Goal: Ask a question

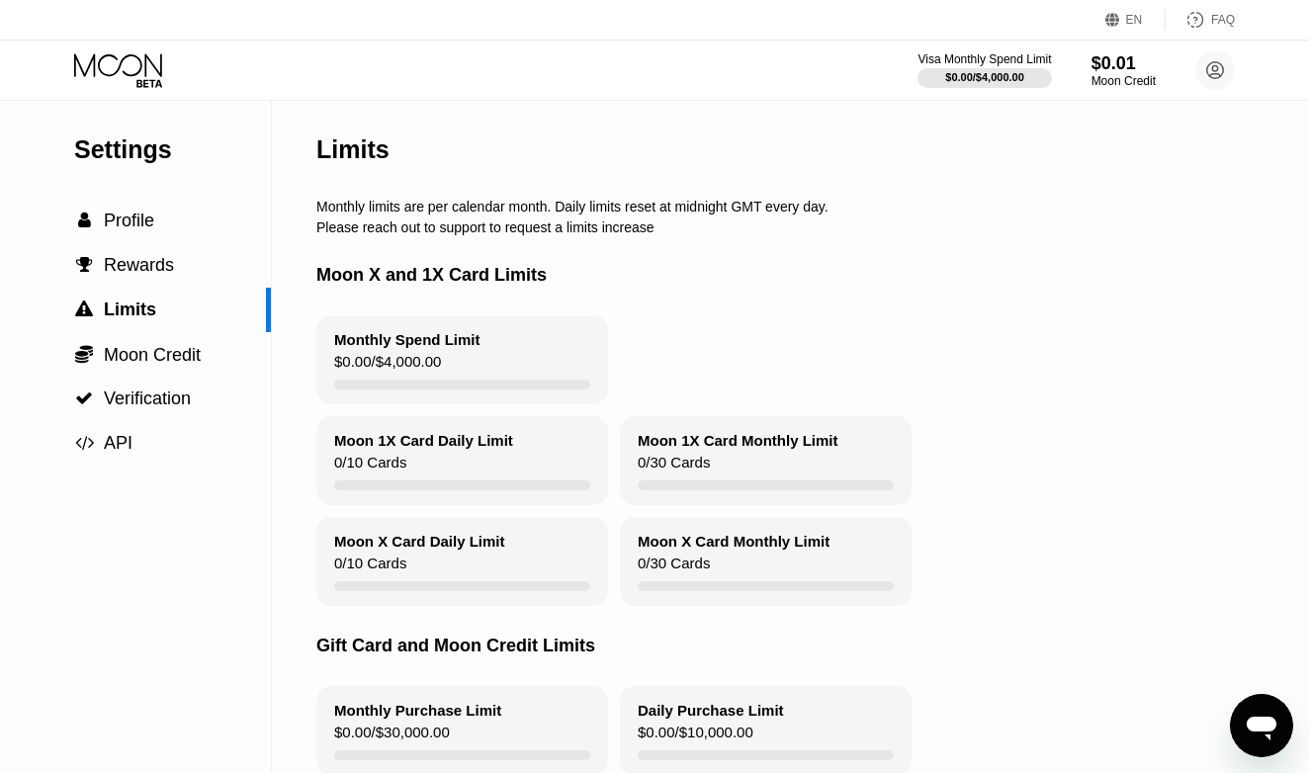
scroll to position [590, 0]
click at [1256, 734] on icon "Открыть окно обмена сообщениями" at bounding box center [1262, 726] width 36 height 36
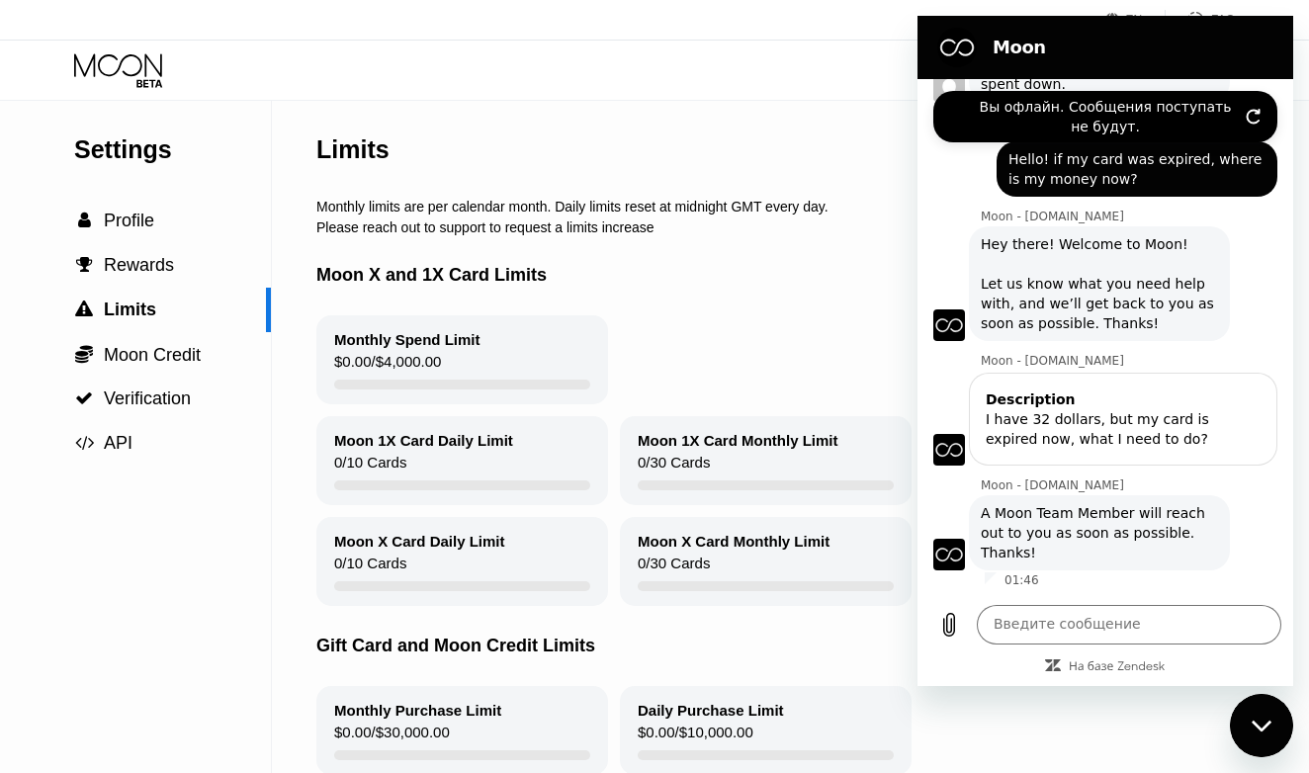
click at [1256, 112] on icon "Обновить подключение" at bounding box center [1254, 117] width 16 height 16
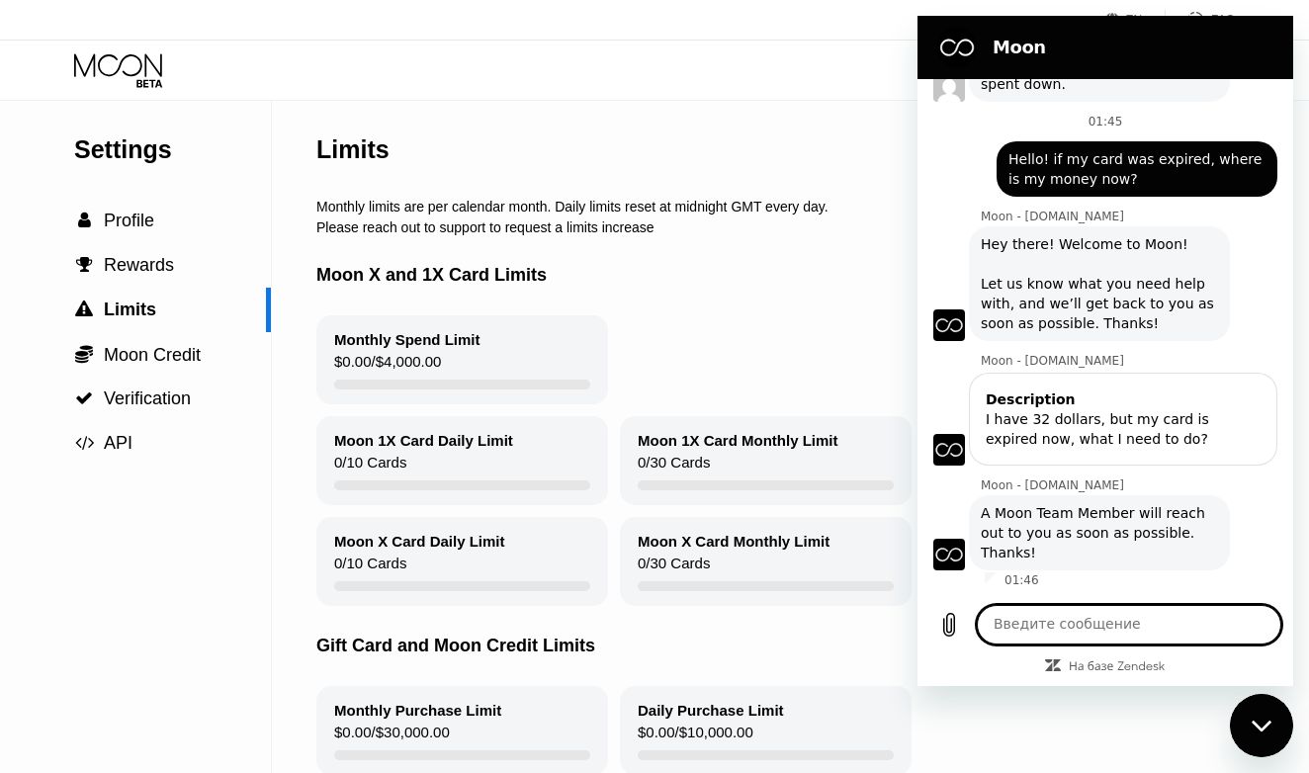
click at [1040, 631] on textarea at bounding box center [1129, 625] width 305 height 40
type textarea "hello?"
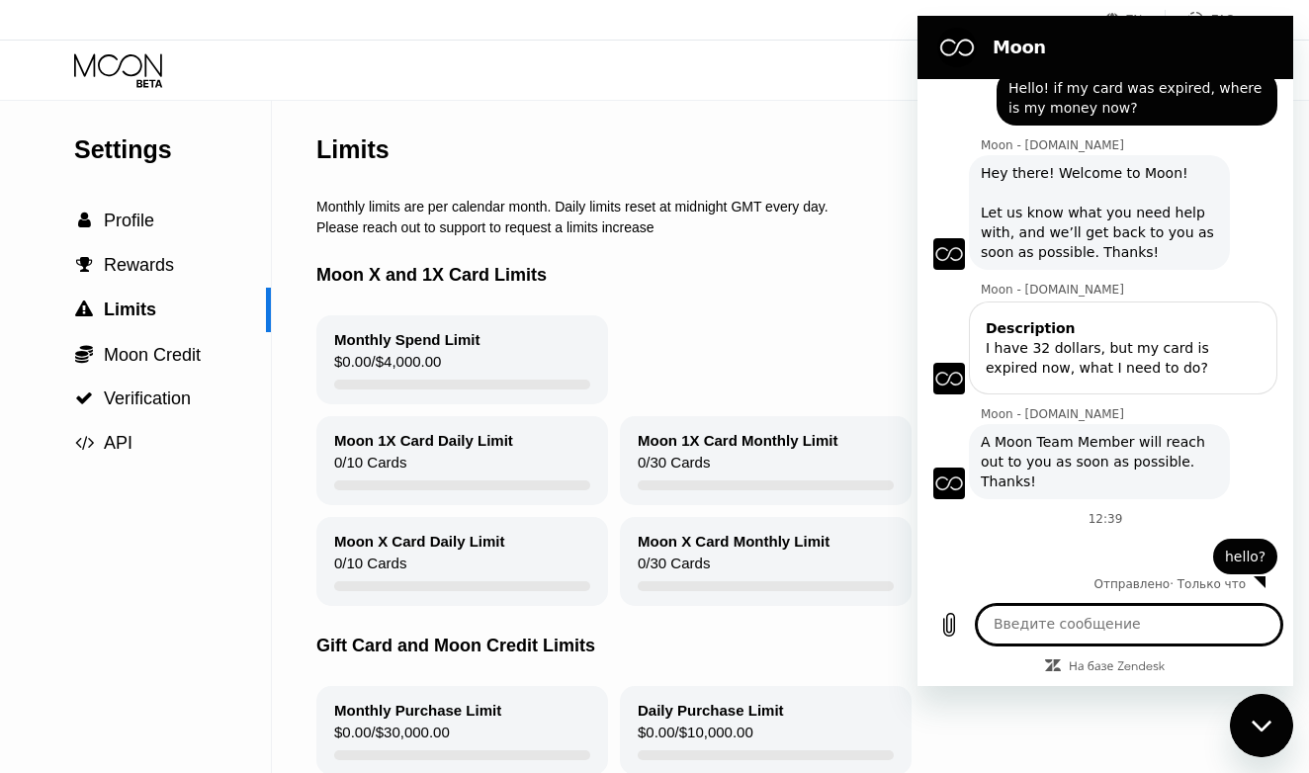
scroll to position [666, 0]
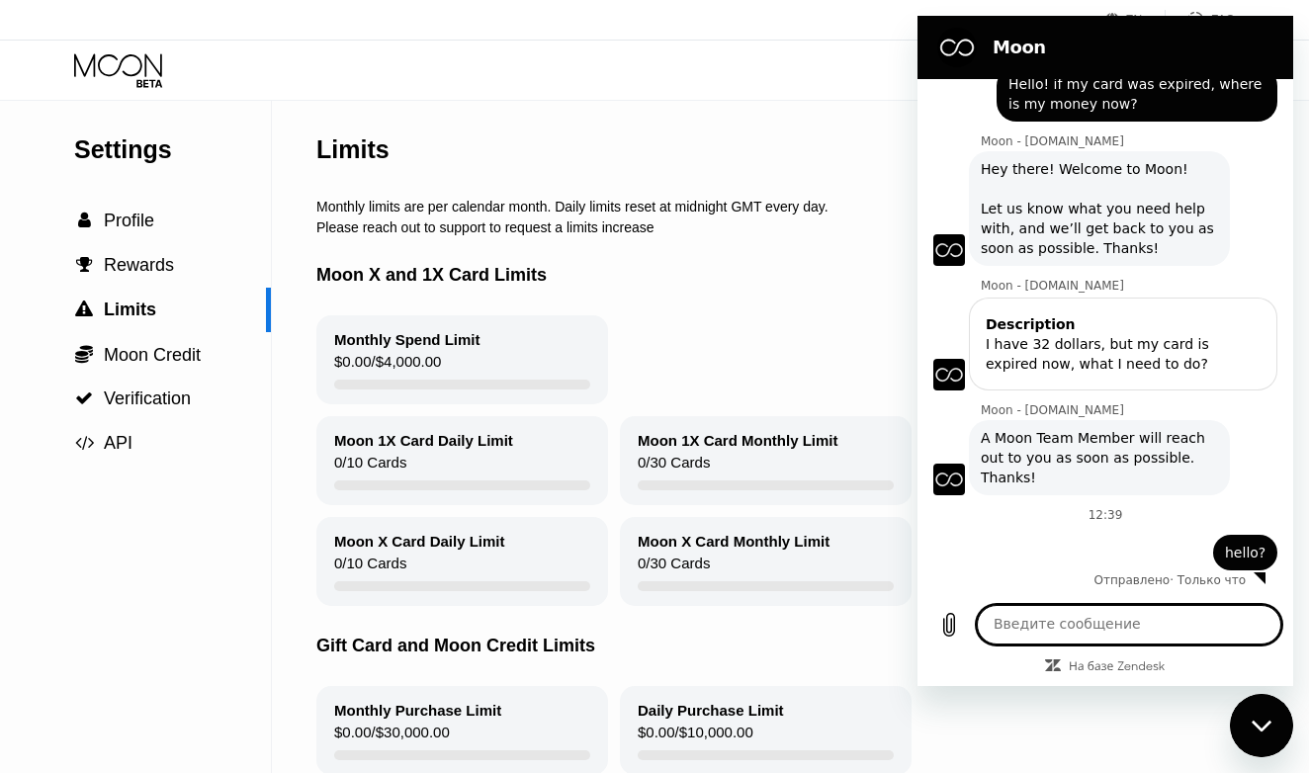
click at [239, 535] on div "Settings  Profile  Rewards  Limits  Moon Credit  Verification  API" at bounding box center [136, 450] width 272 height 699
click at [127, 74] on icon at bounding box center [118, 64] width 88 height 23
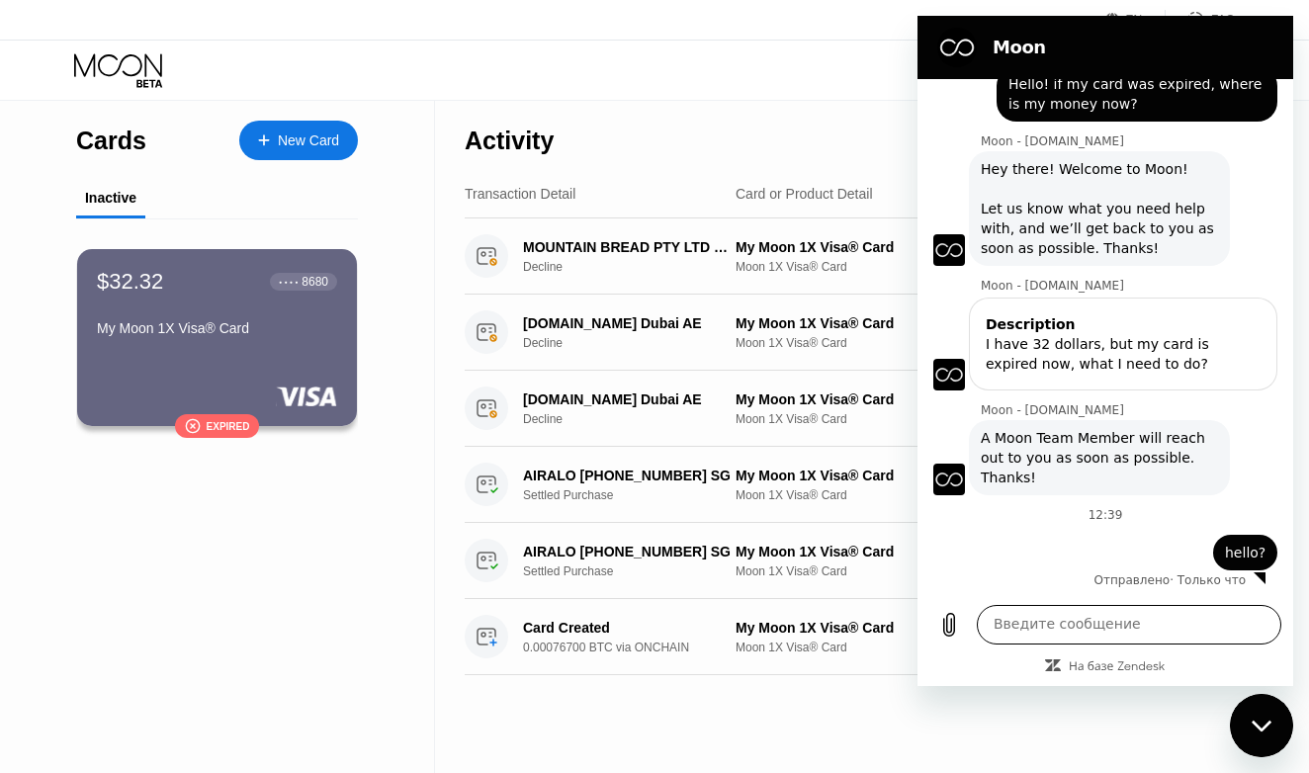
click at [1181, 626] on textarea at bounding box center [1129, 625] width 305 height 40
type textarea "can you answer?"
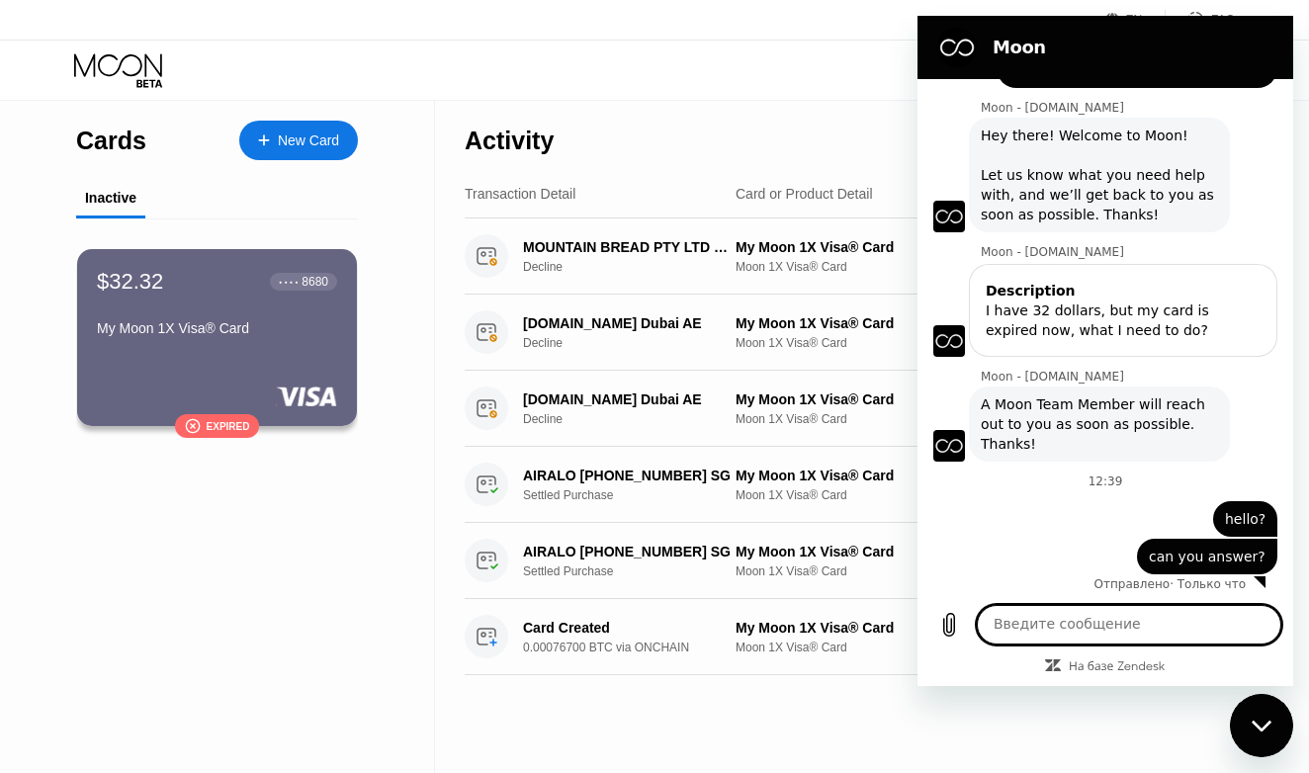
scroll to position [703, 0]
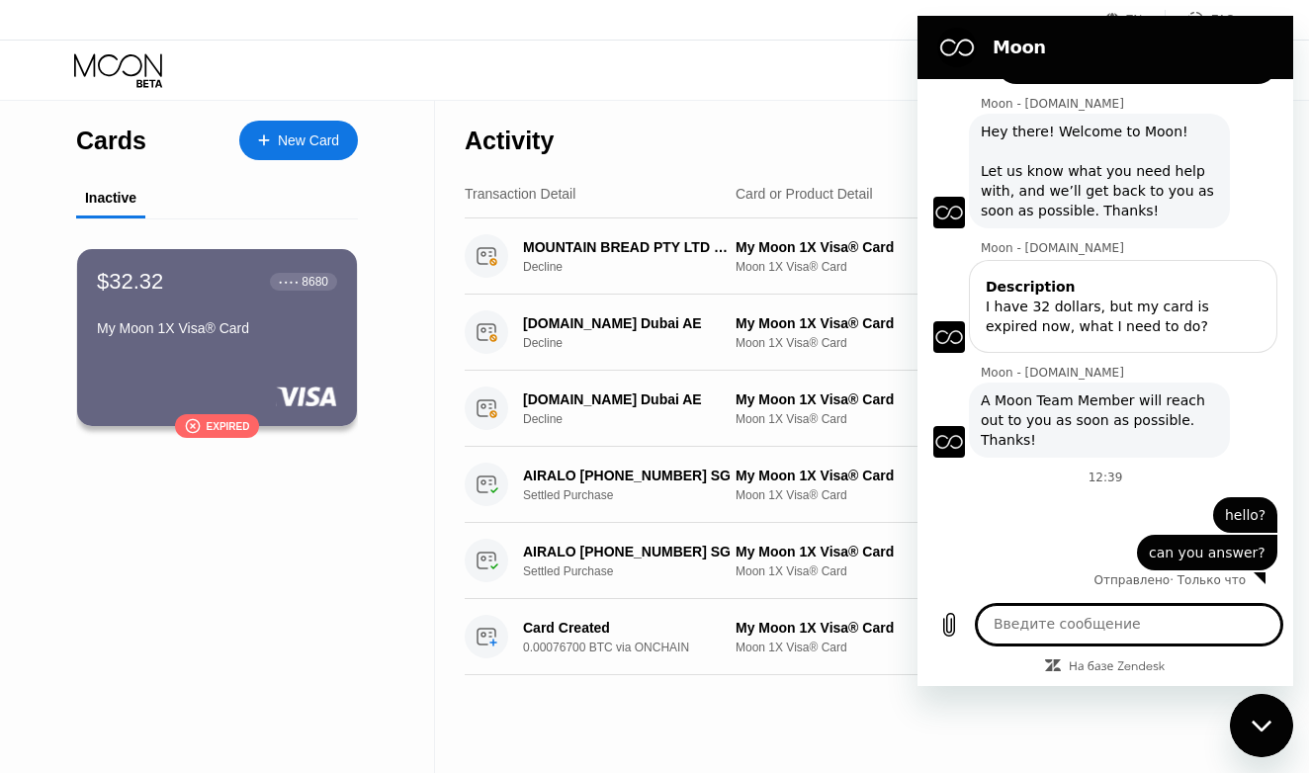
click at [1252, 725] on icon "Закрыть окно обмена сообщениями" at bounding box center [1262, 726] width 21 height 13
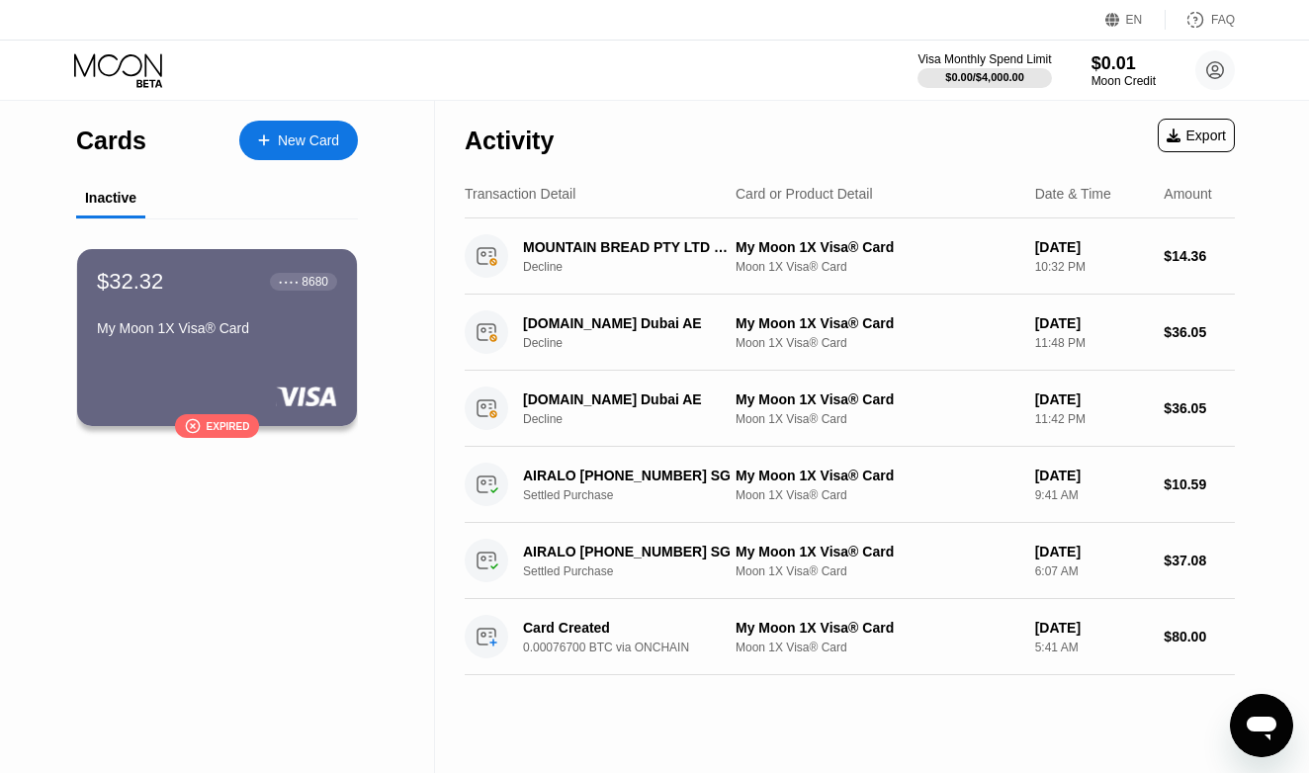
click at [1195, 29] on icon at bounding box center [1196, 20] width 20 height 20
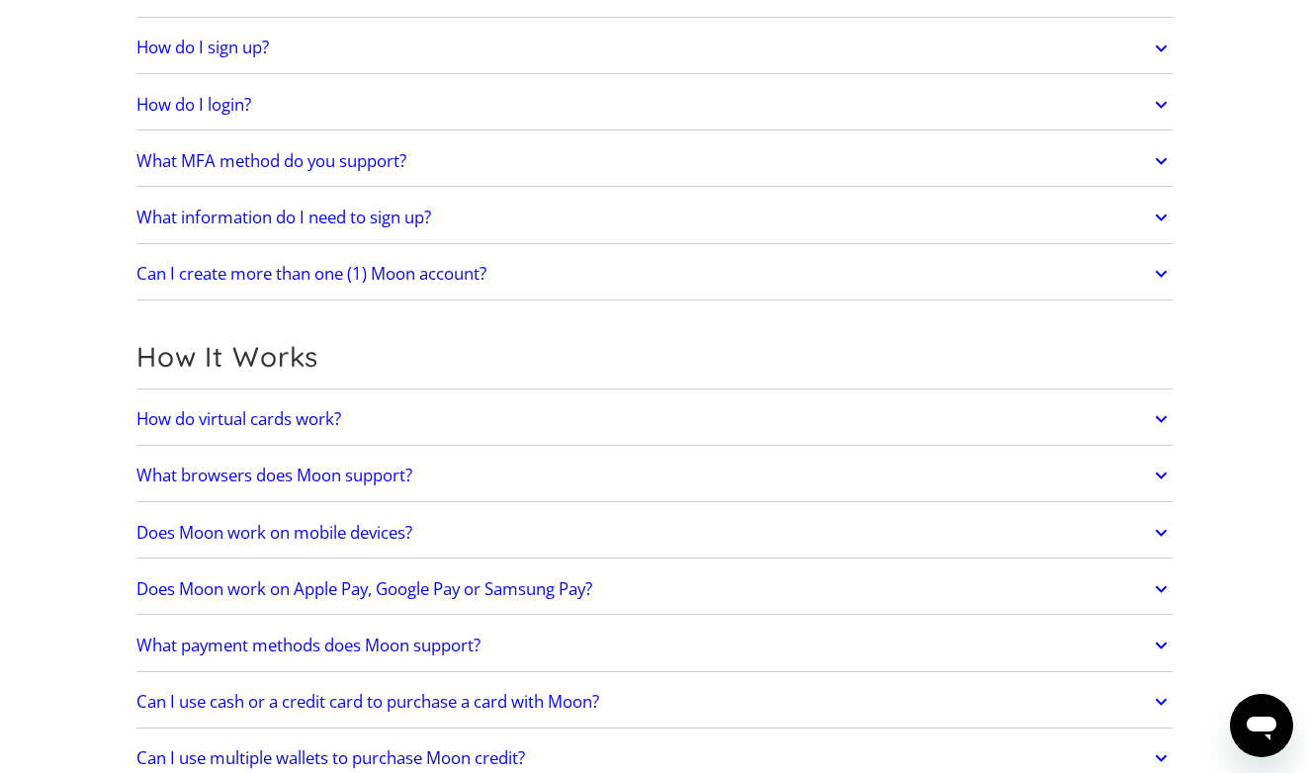
scroll to position [446, 0]
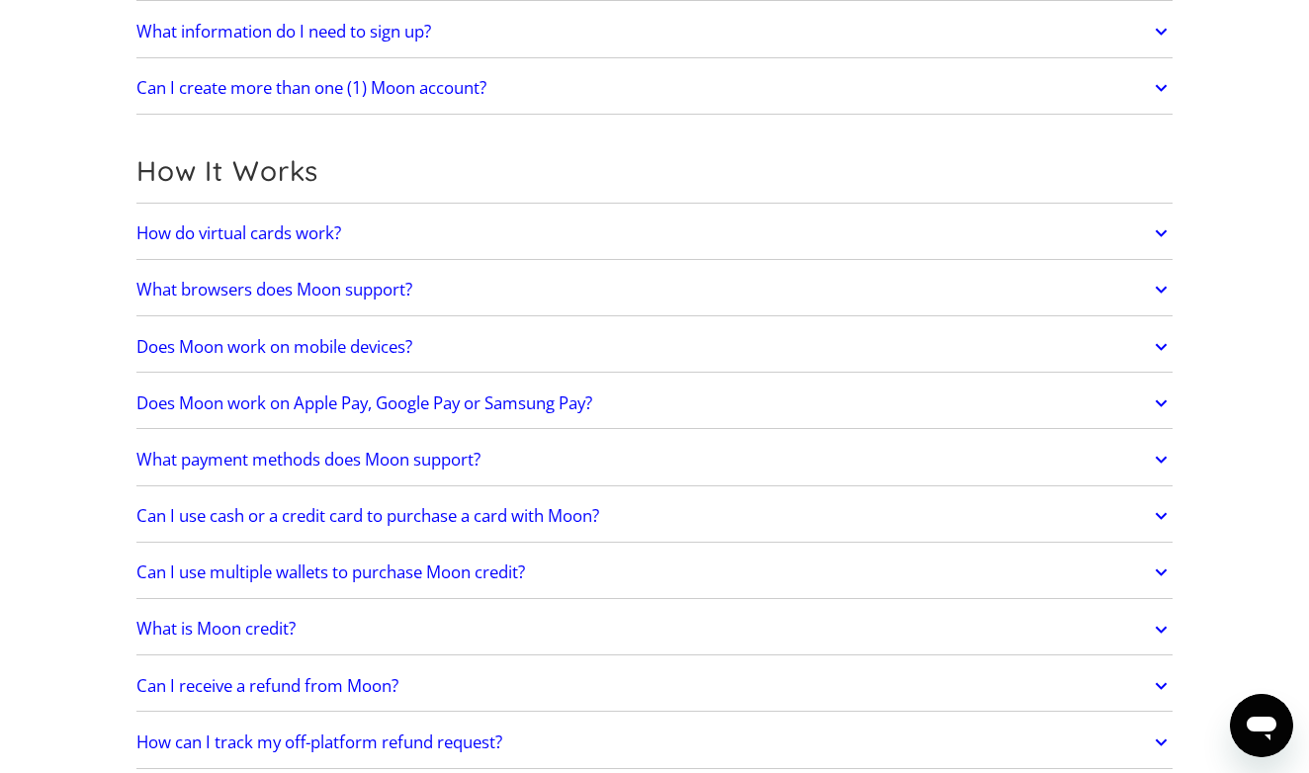
click at [611, 250] on link "How do virtual cards work?" at bounding box center [654, 234] width 1036 height 42
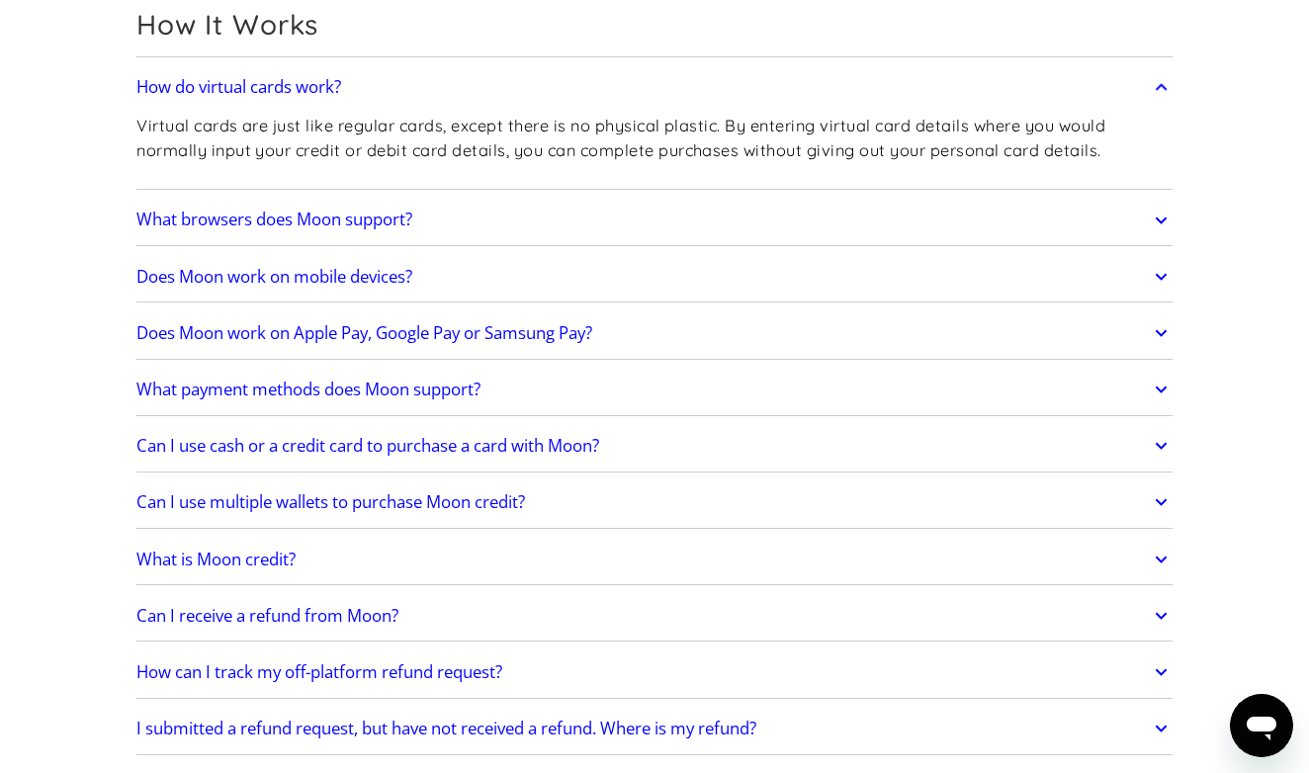
scroll to position [757, 0]
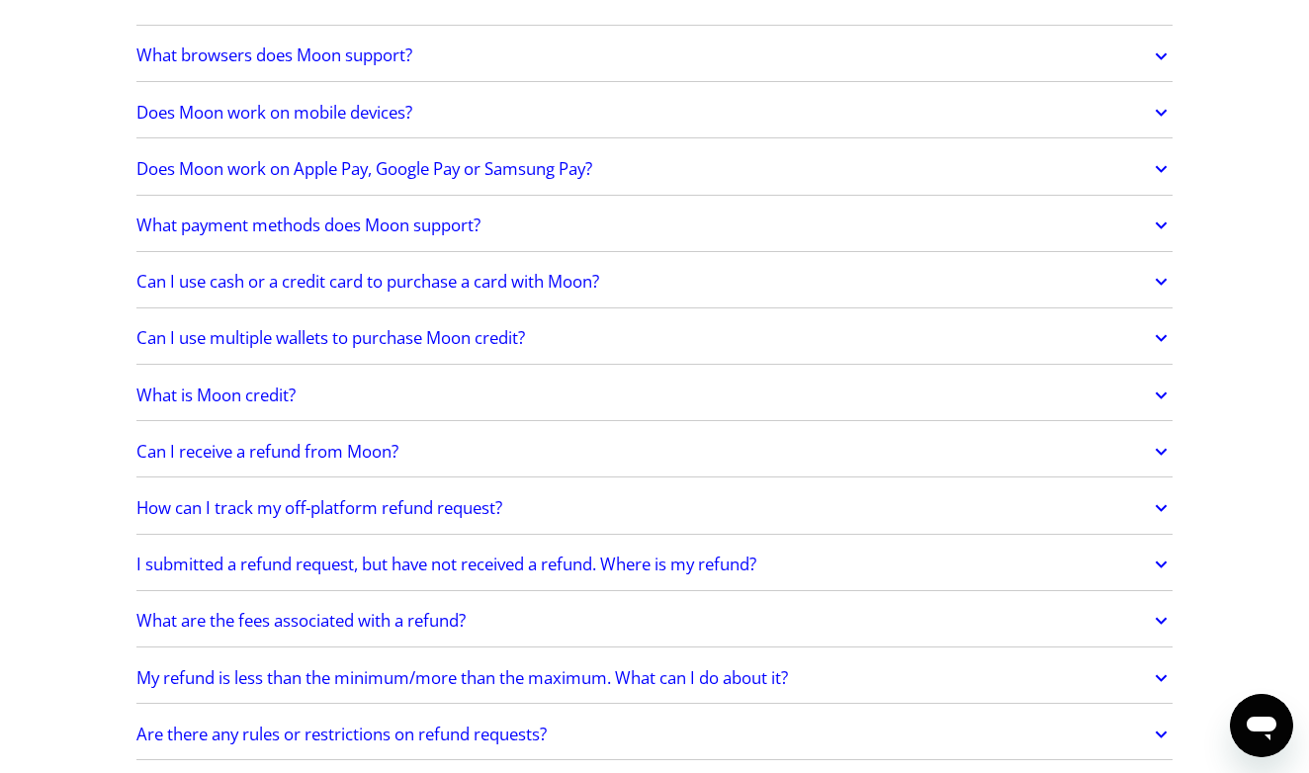
click at [556, 444] on link "Can I receive a refund from Moon?" at bounding box center [654, 452] width 1036 height 42
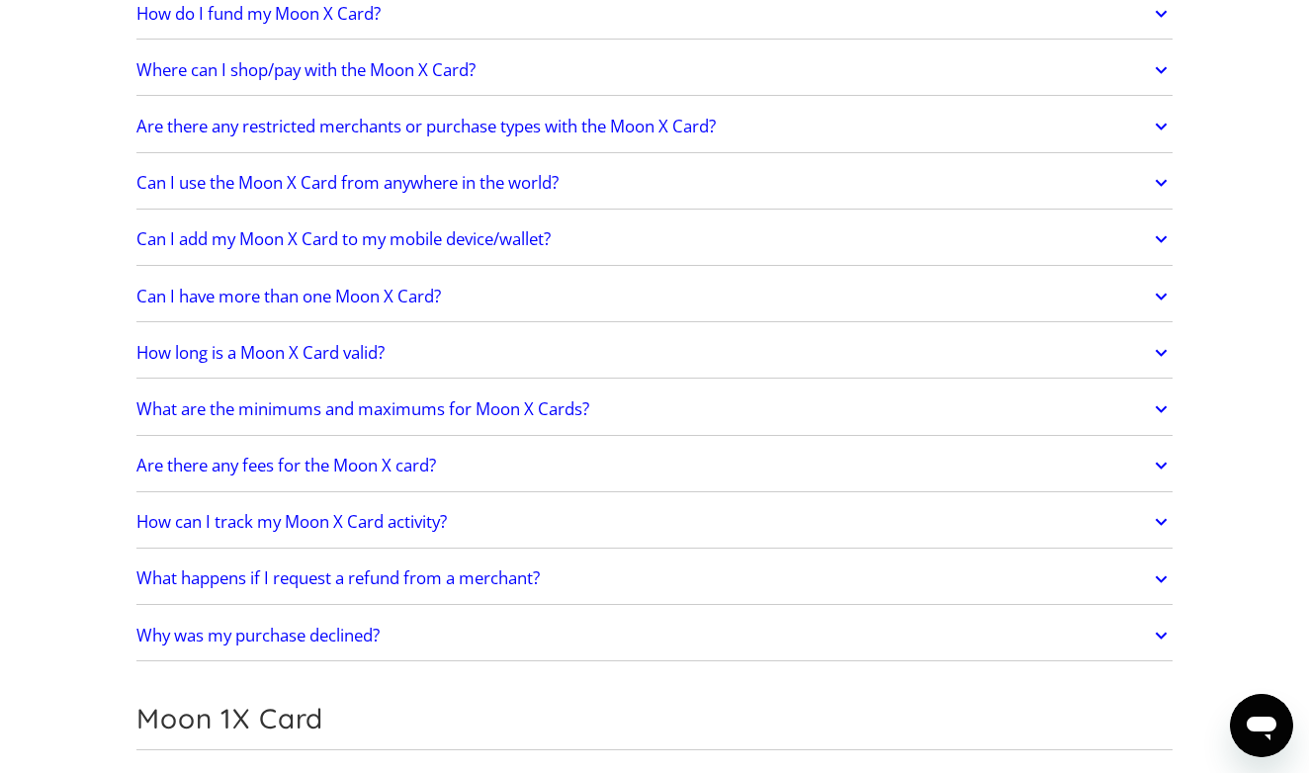
scroll to position [1988, 0]
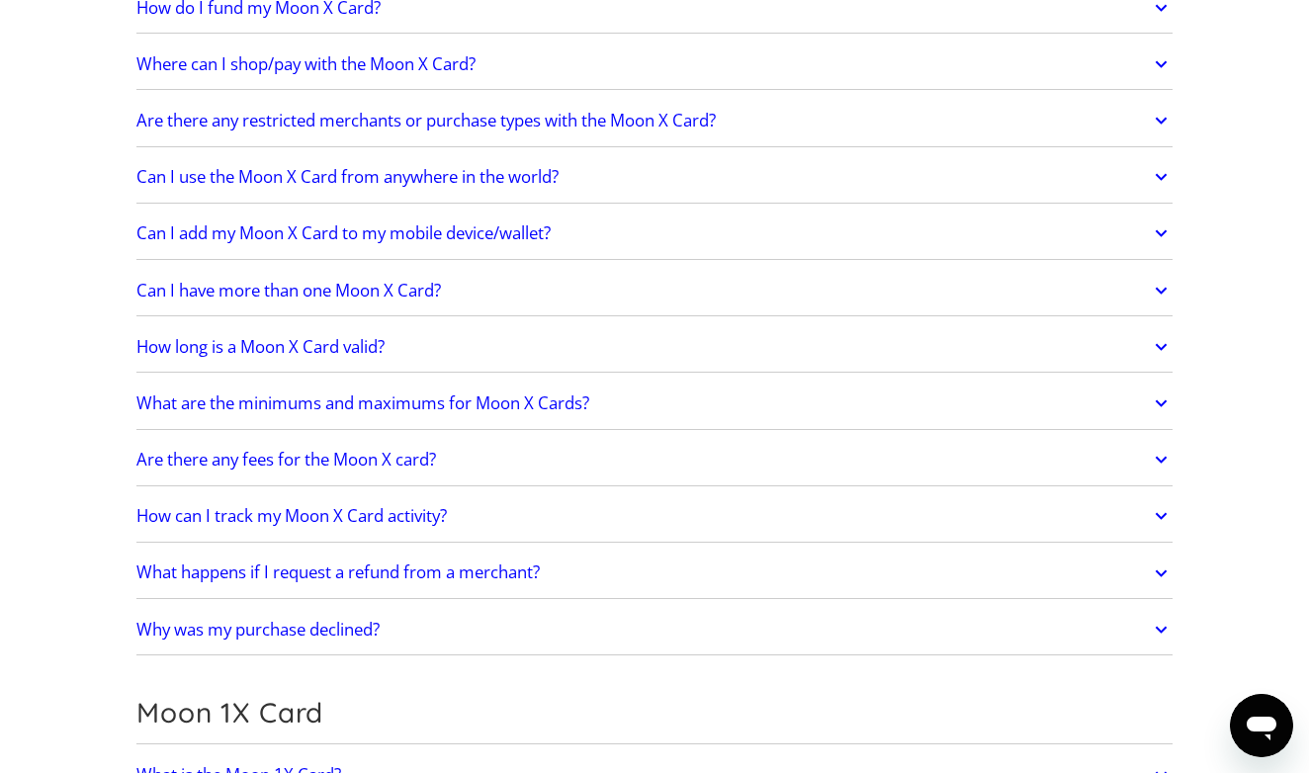
click at [489, 554] on link "What happens if I request a refund from a merchant?" at bounding box center [654, 574] width 1036 height 42
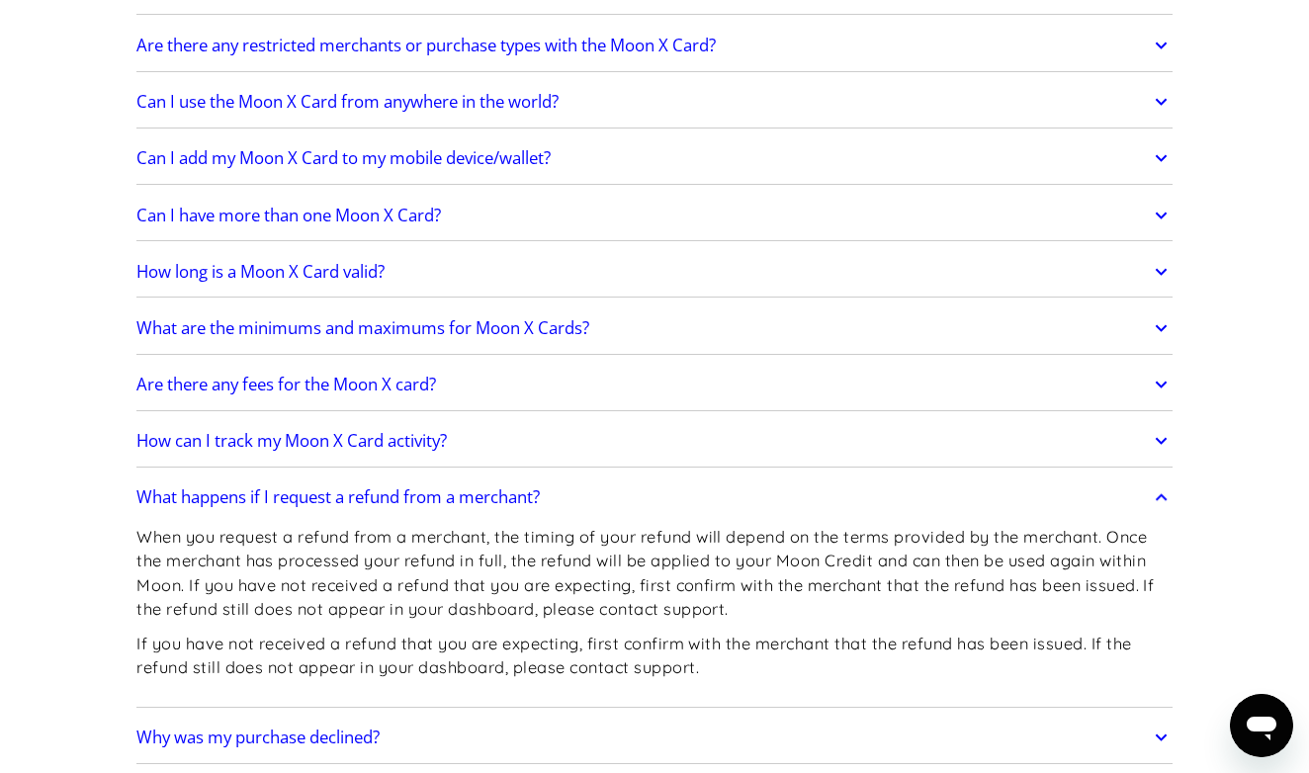
scroll to position [2117, 0]
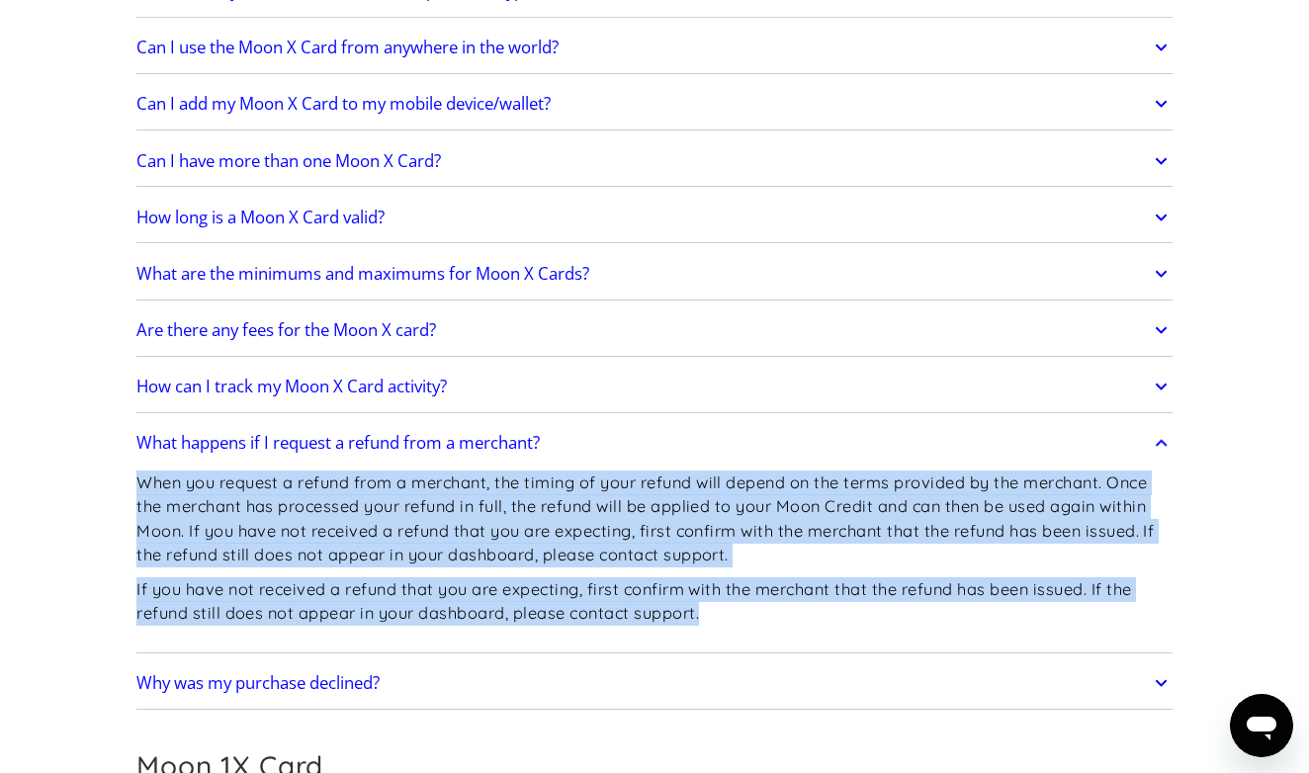
drag, startPoint x: 705, startPoint y: 616, endPoint x: 129, endPoint y: 479, distance: 592.8
click at [129, 479] on div "Frequently Asked Questions Get Started How do I sign up? Head to paywithmoon.co…" at bounding box center [654, 585] width 1095 height 5246
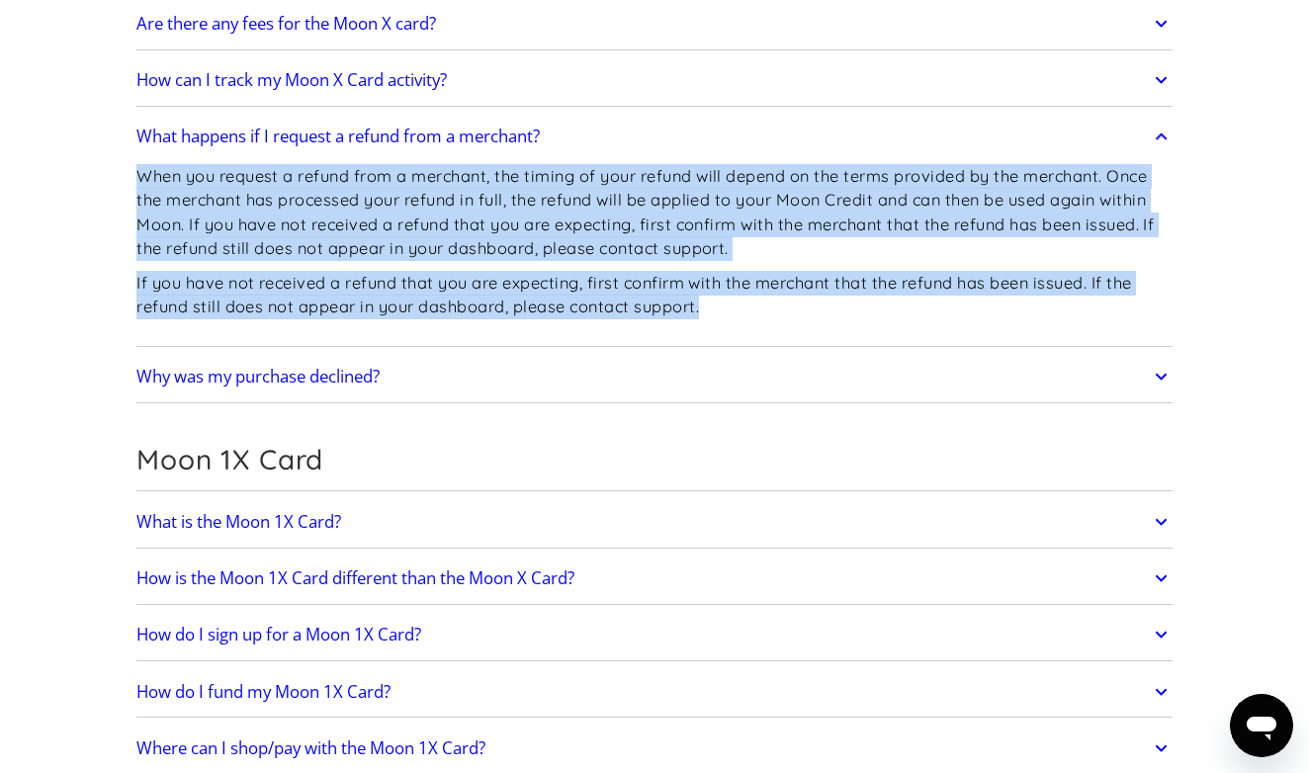
scroll to position [2475, 0]
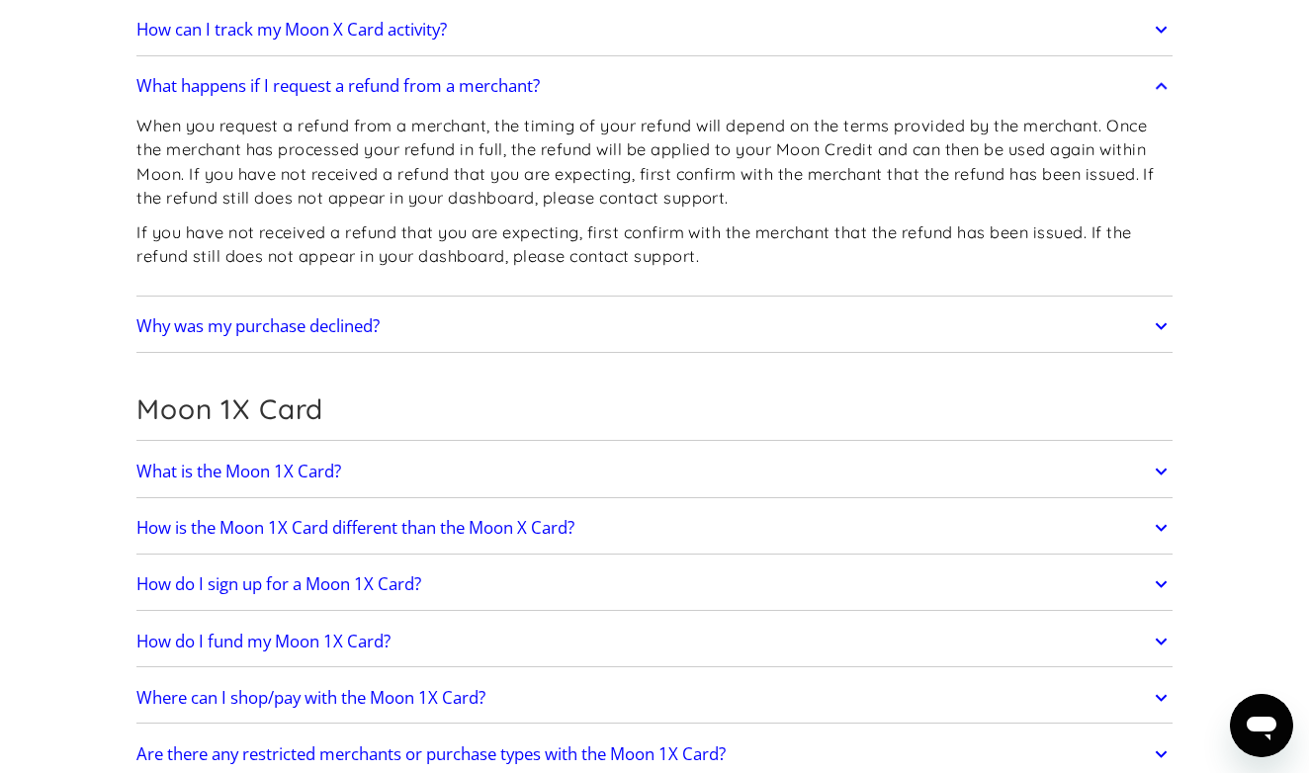
click at [855, 446] on div "What is the Moon 1X Card? The Moon 1X Card is a single-load card that enables y…" at bounding box center [654, 471] width 1036 height 51
click at [843, 463] on link "What is the Moon 1X Card?" at bounding box center [654, 472] width 1036 height 42
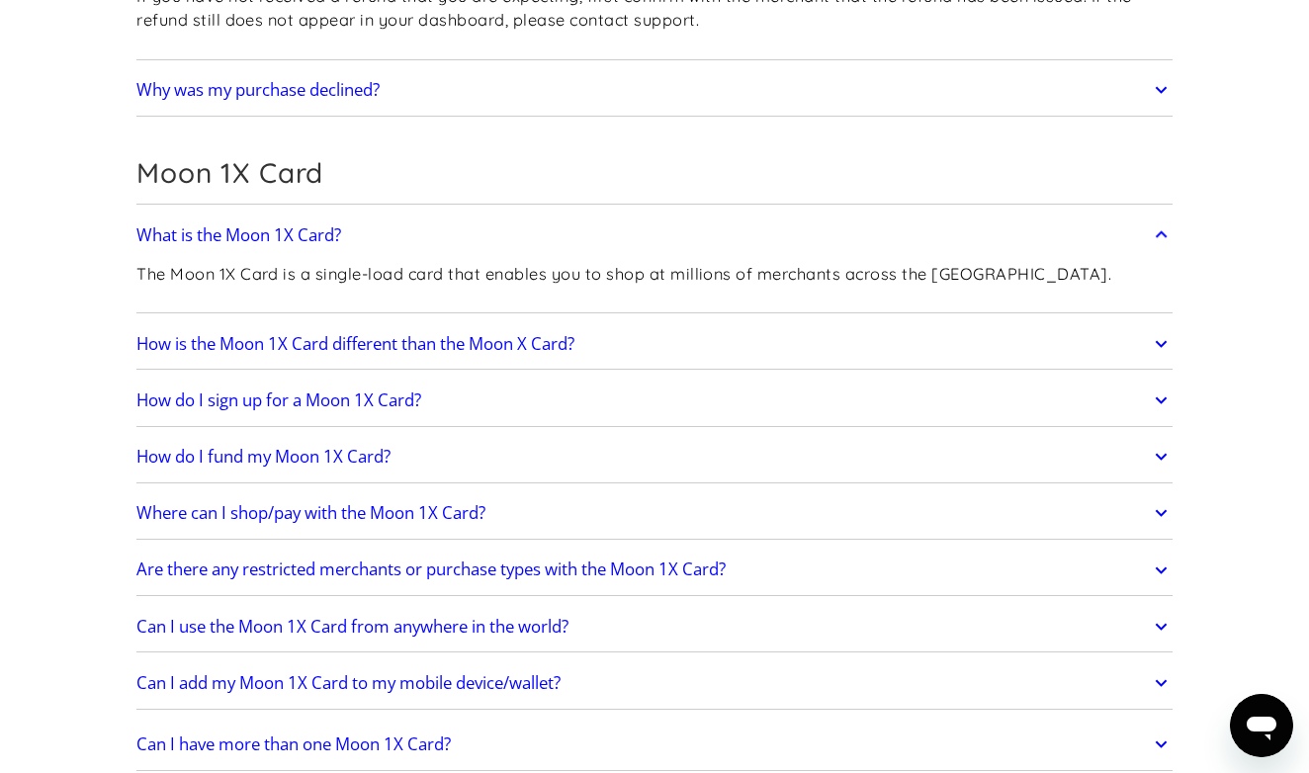
scroll to position [2736, 0]
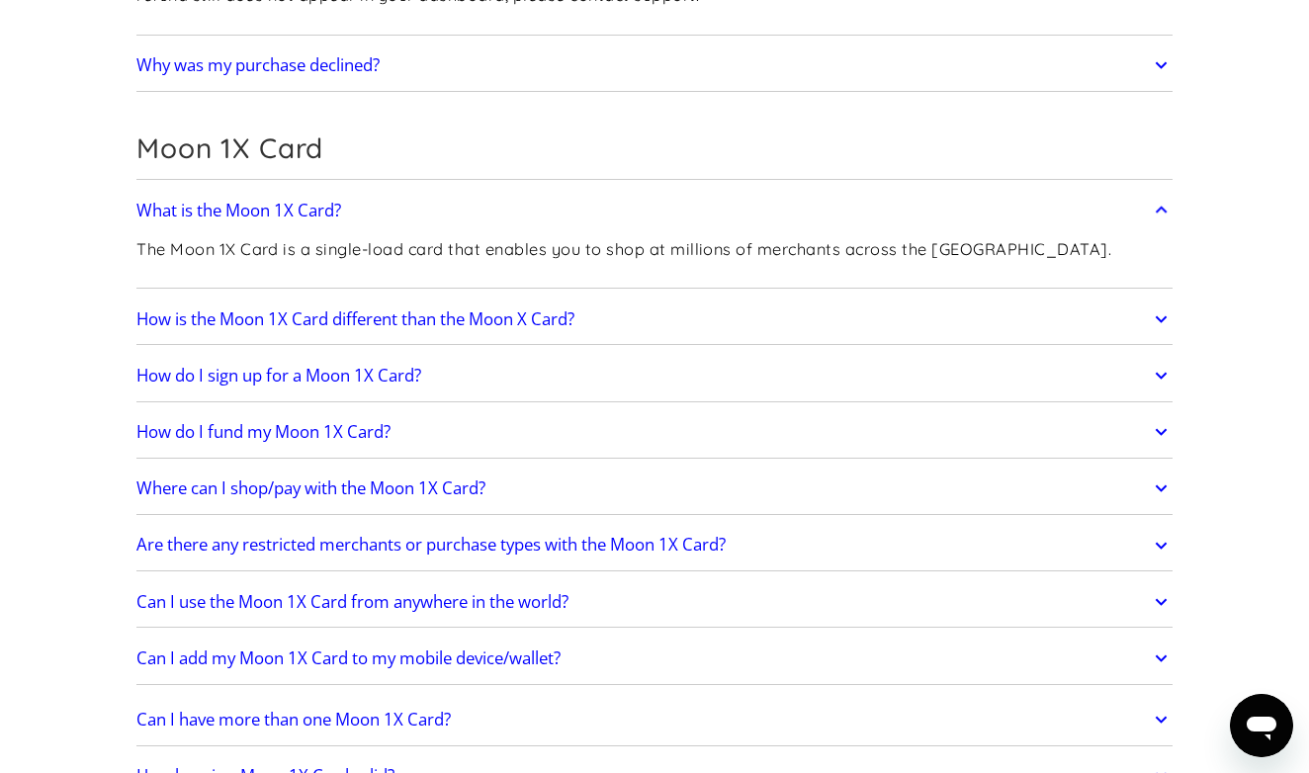
click at [724, 418] on link "How do I fund my Moon 1X Card?" at bounding box center [654, 432] width 1036 height 42
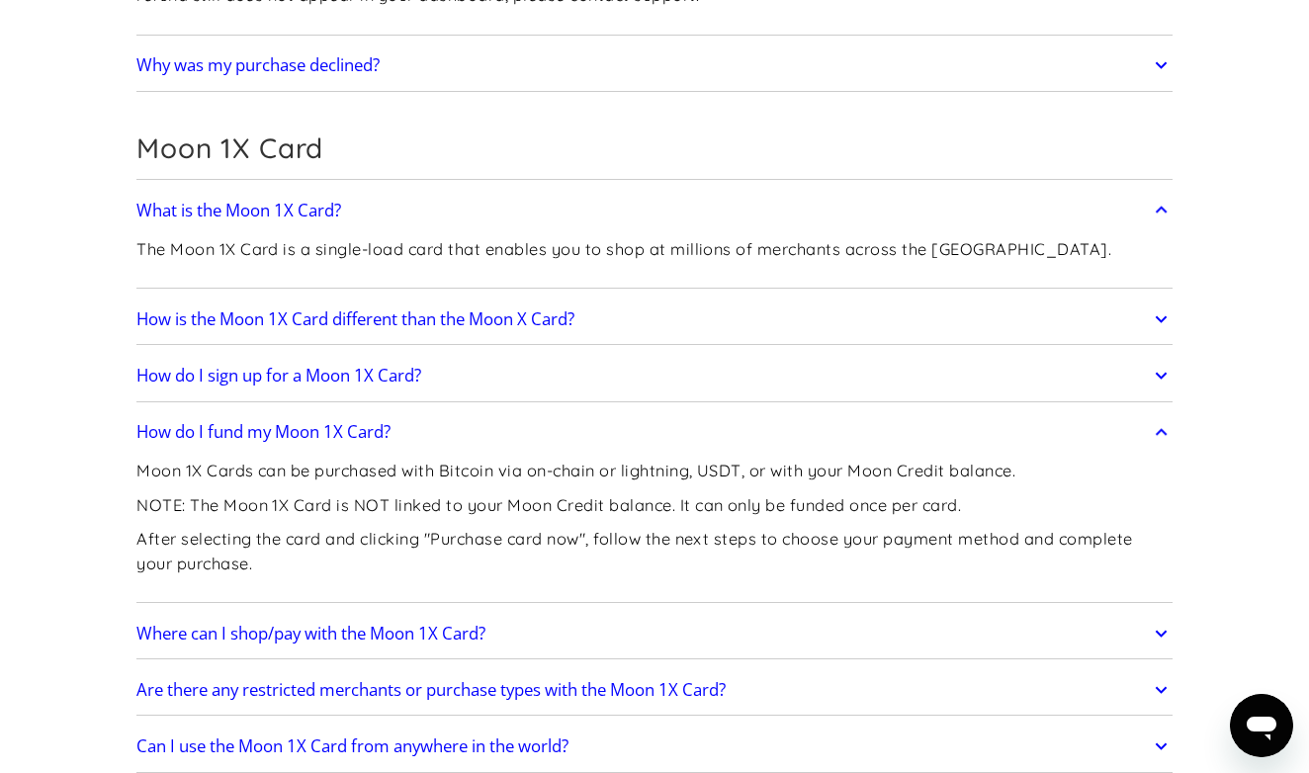
click at [723, 418] on link "How do I fund my Moon 1X Card?" at bounding box center [654, 432] width 1036 height 42
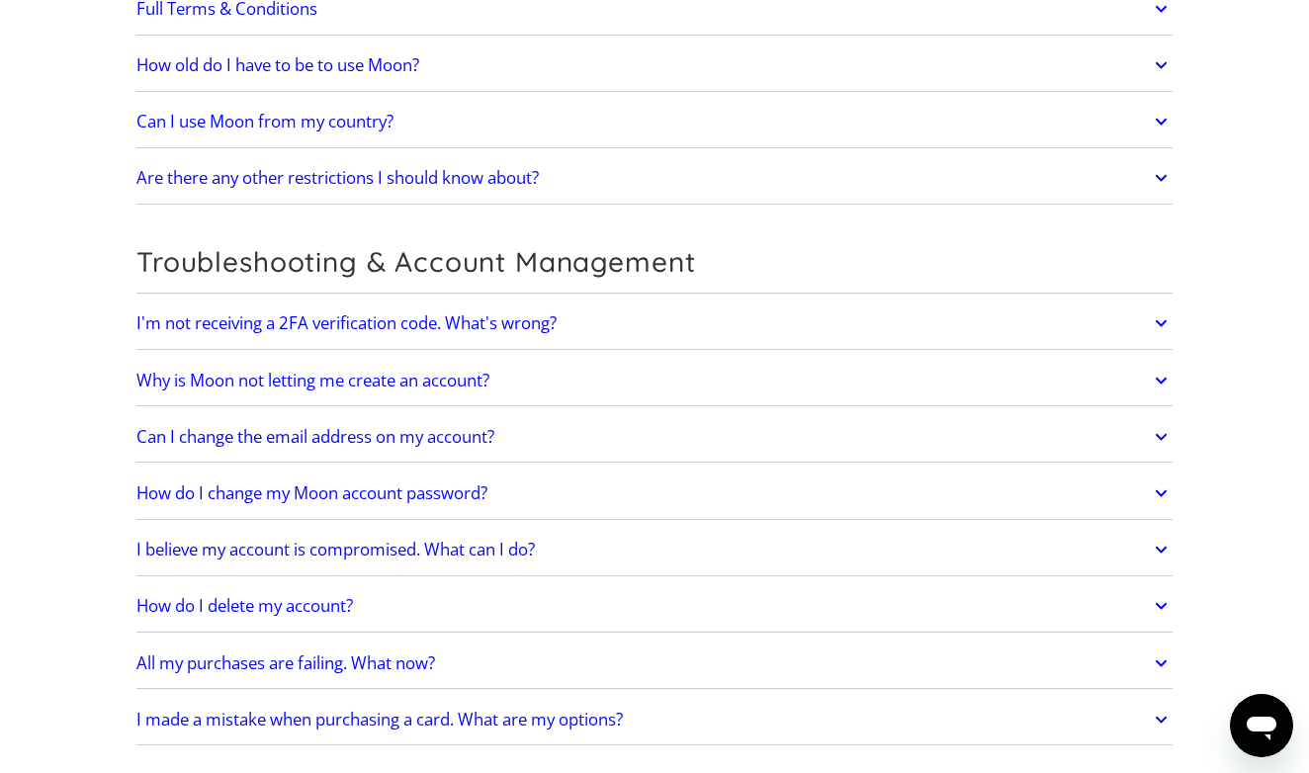
scroll to position [4741, 0]
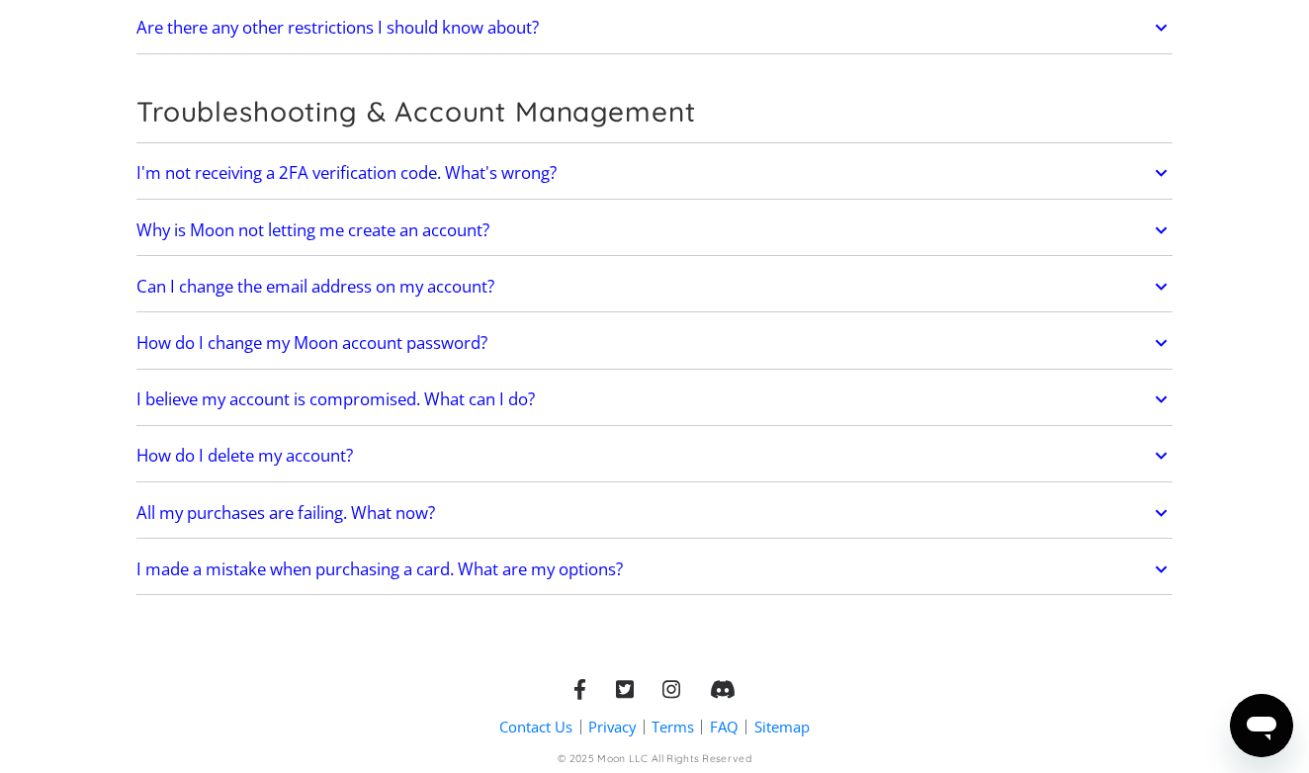
click at [633, 500] on link "All my purchases are failing. What now?" at bounding box center [654, 514] width 1036 height 42
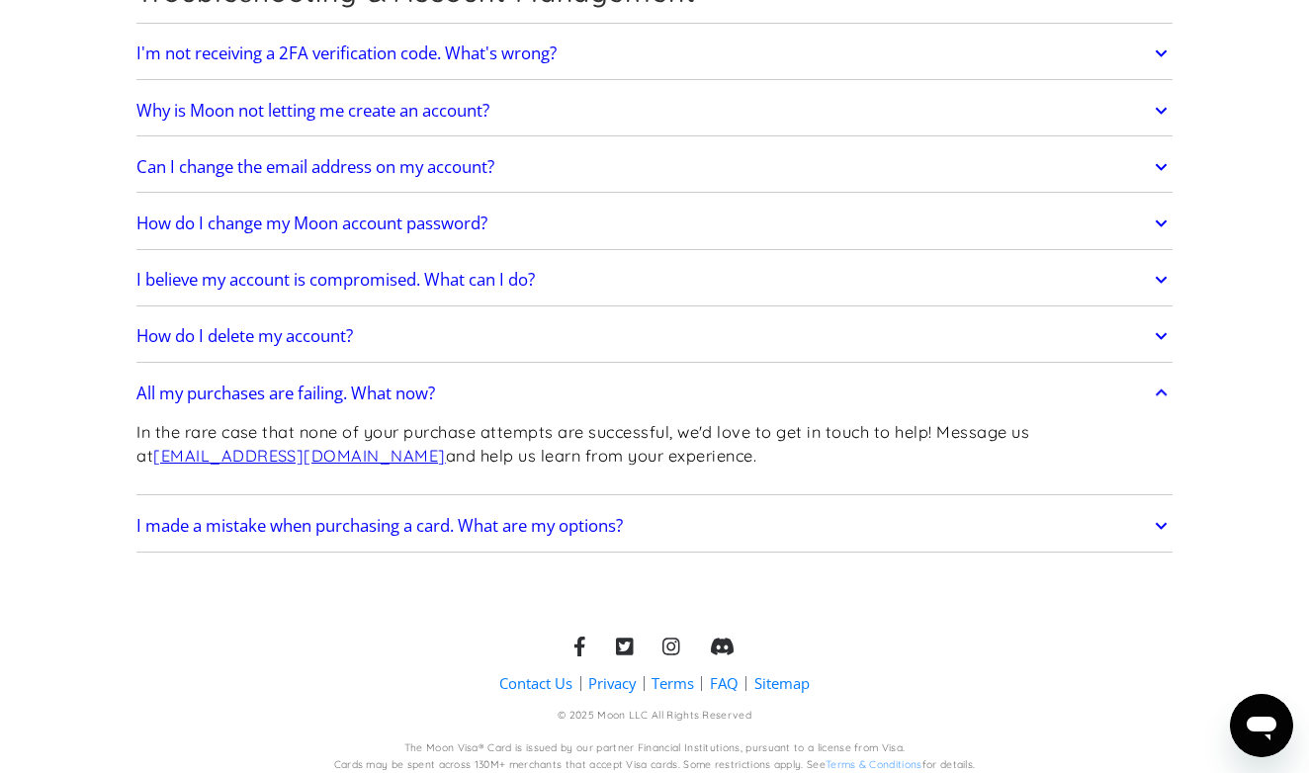
scroll to position [4859, 0]
click at [1269, 728] on icon "Открыть окно обмена сообщениями" at bounding box center [1262, 729] width 30 height 24
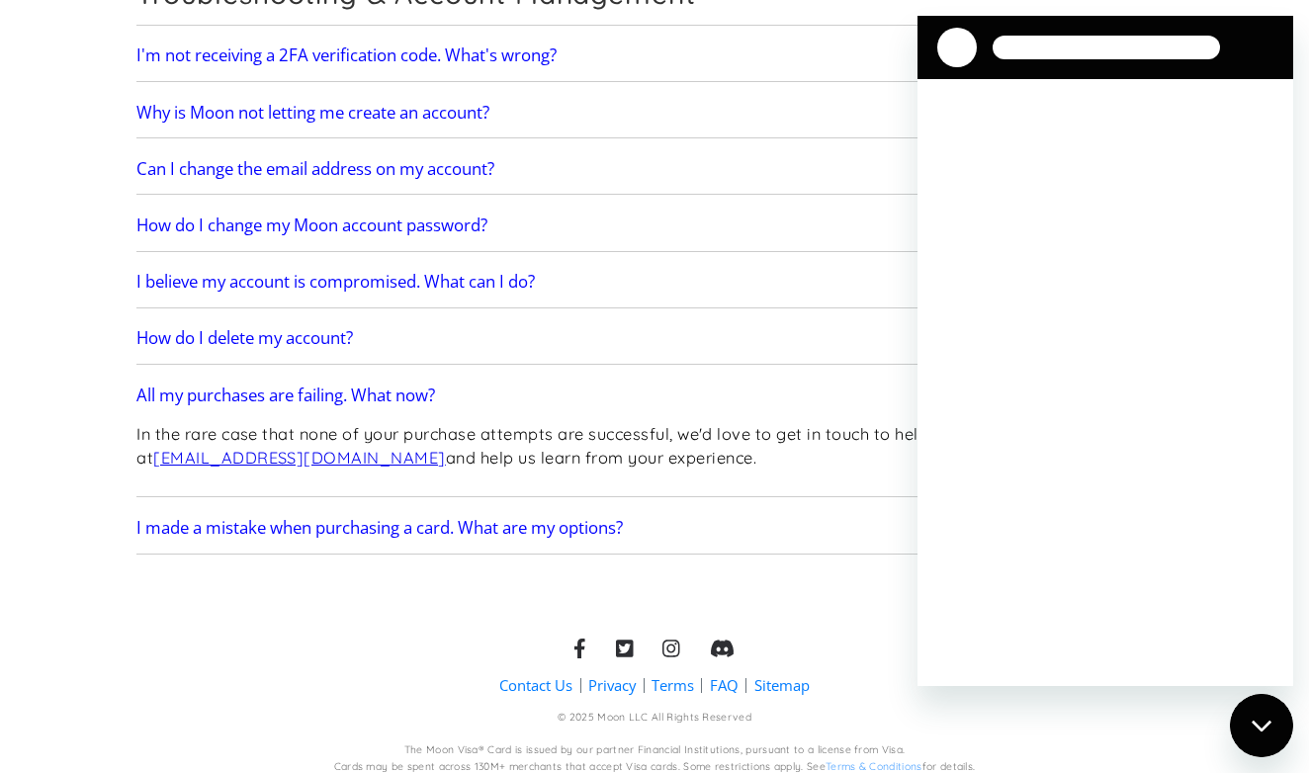
scroll to position [0, 0]
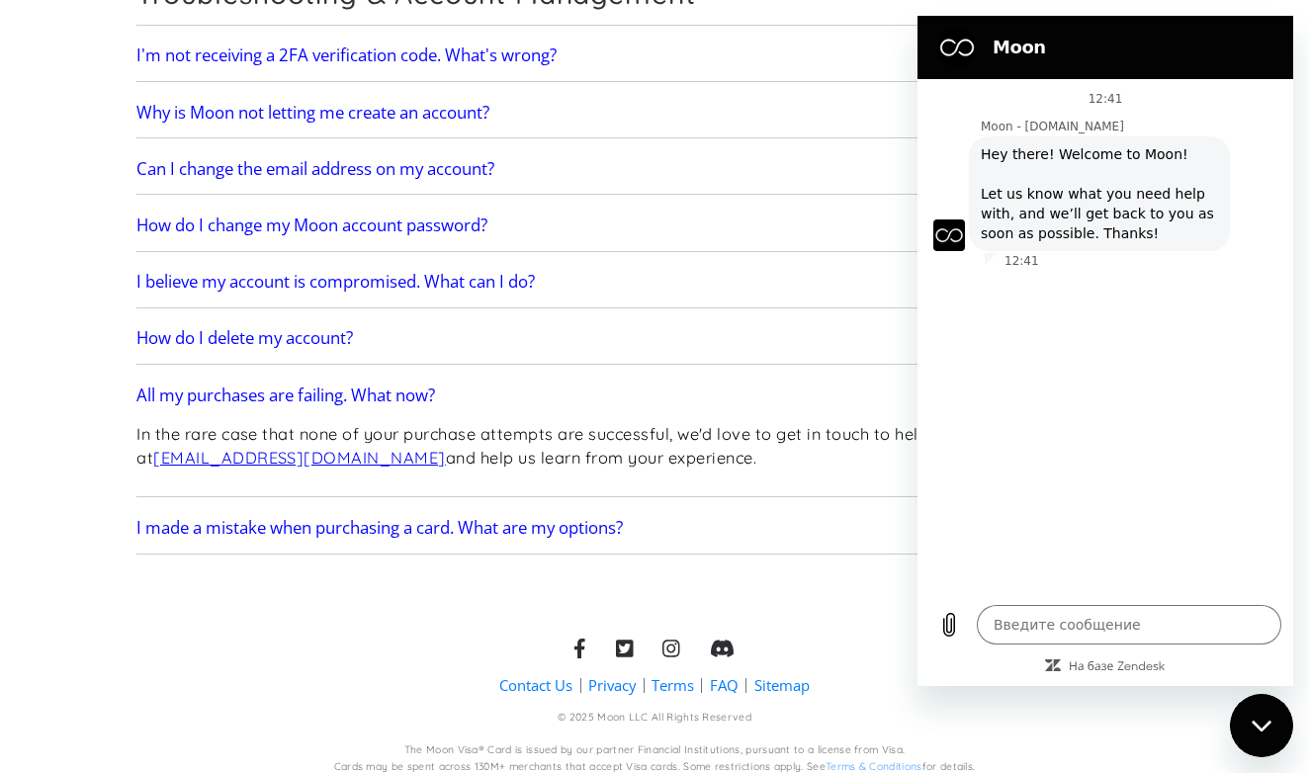
type textarea "x"
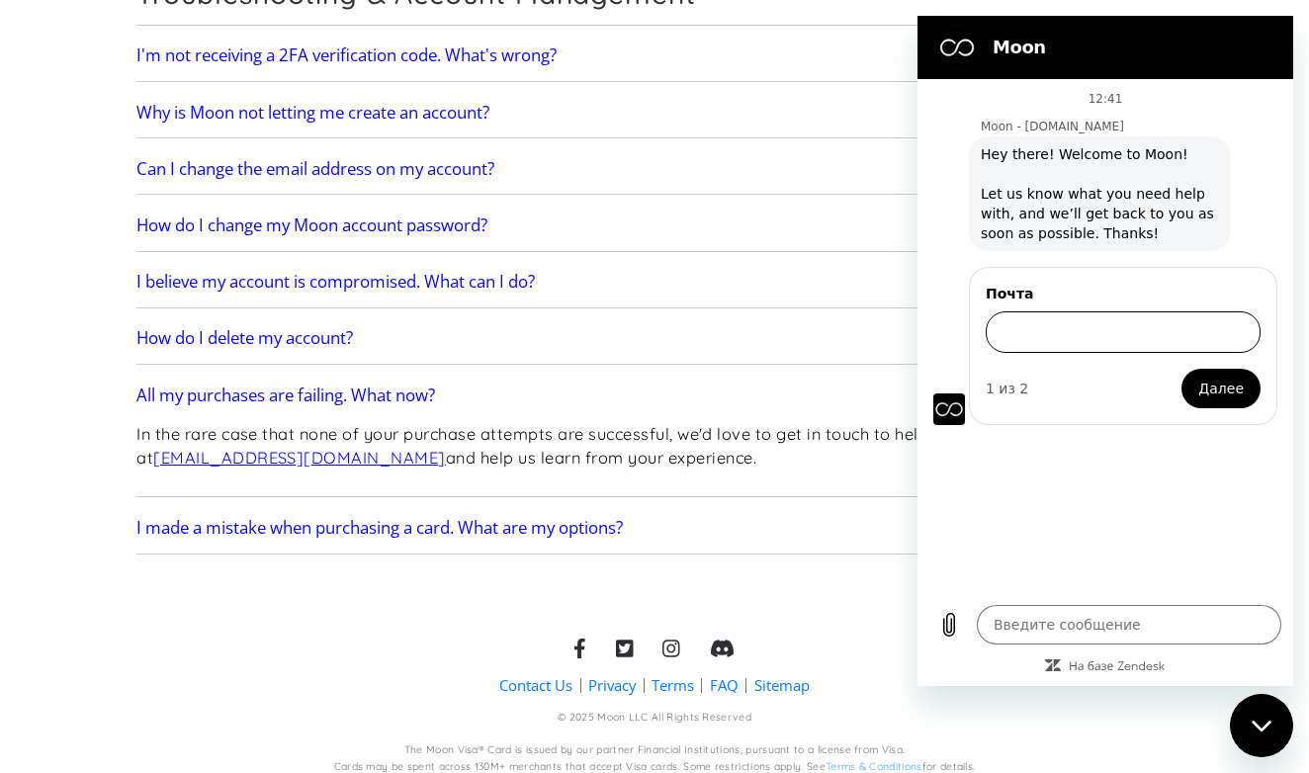
click at [1130, 333] on input "Почта" at bounding box center [1123, 333] width 275 height 42
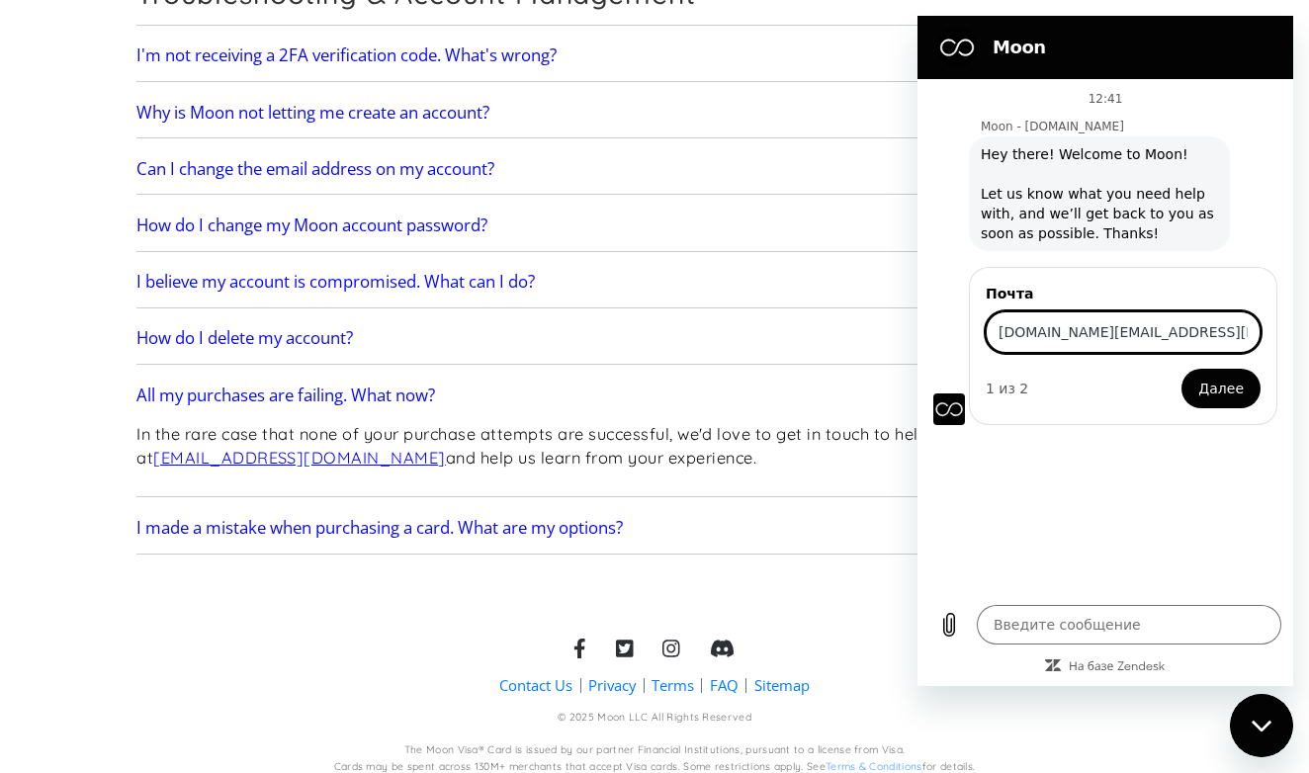
type input "[DOMAIN_NAME][EMAIL_ADDRESS][DOMAIN_NAME]"
click at [1223, 389] on button "Далее" at bounding box center [1221, 389] width 79 height 40
type textarea "x"
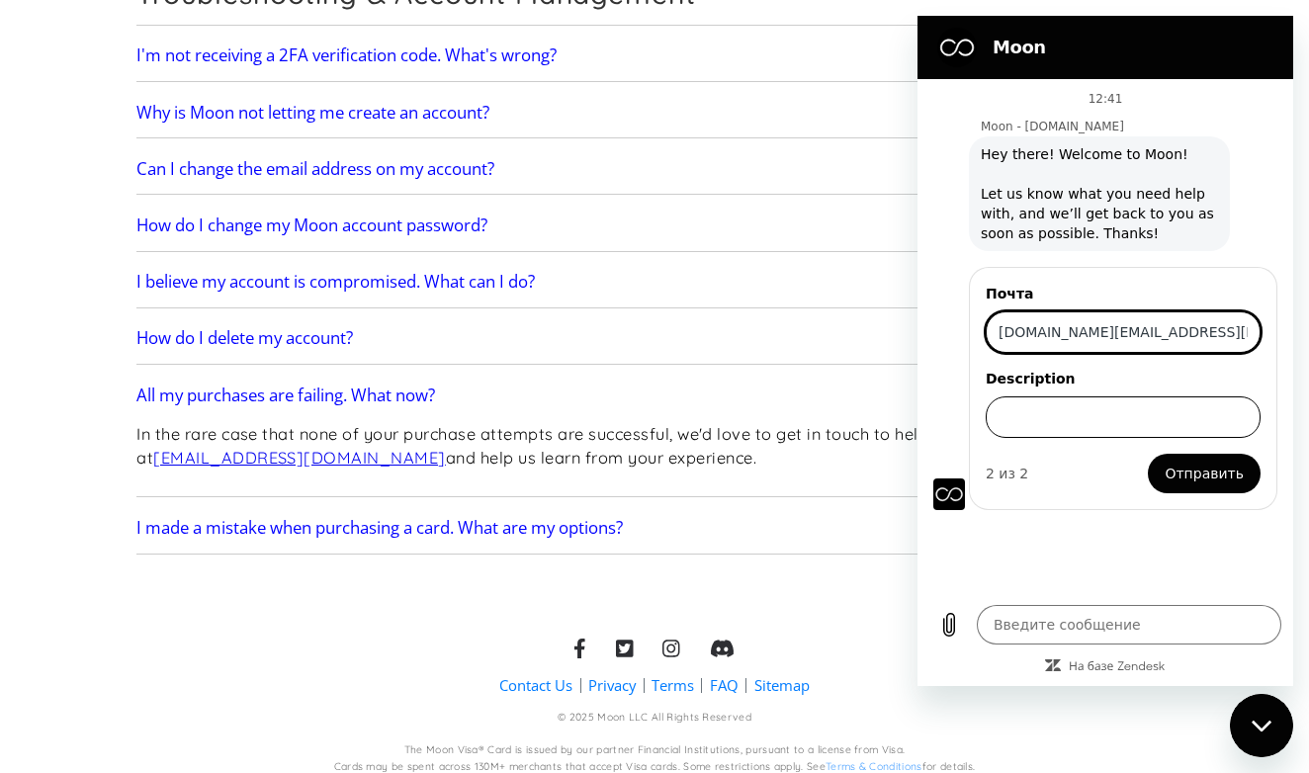
click at [1156, 411] on input "Description" at bounding box center [1123, 418] width 275 height 42
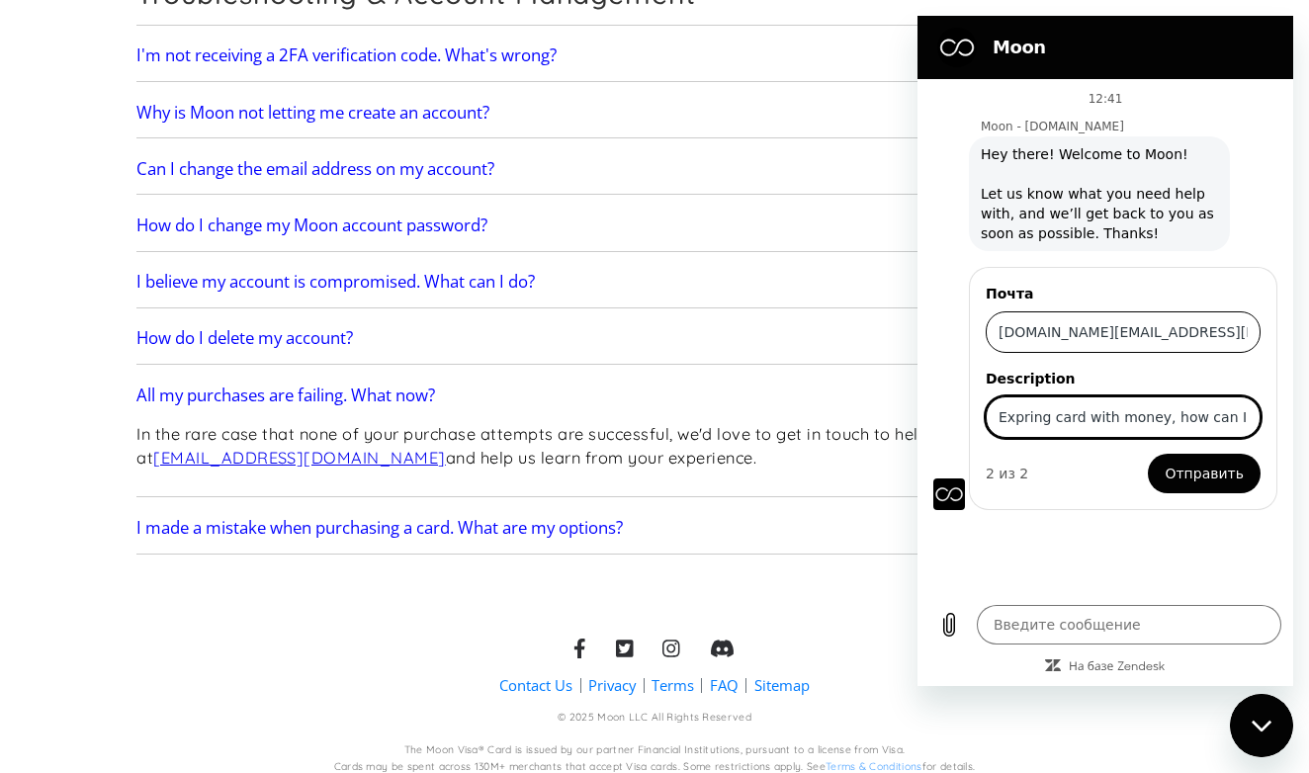
type input "Expring card with money, how can I use it?"
click at [1209, 474] on button "Отправить" at bounding box center [1204, 474] width 113 height 40
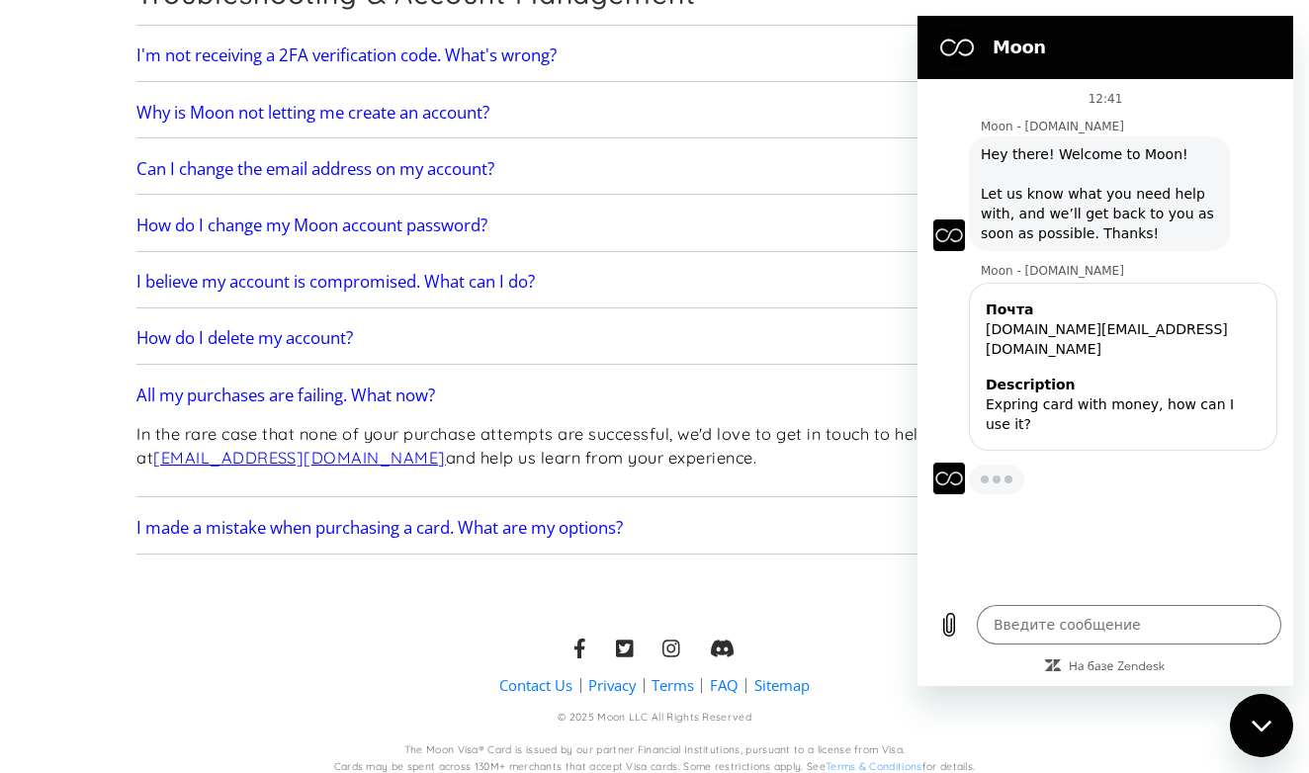
type textarea "x"
